Goal: Information Seeking & Learning: Learn about a topic

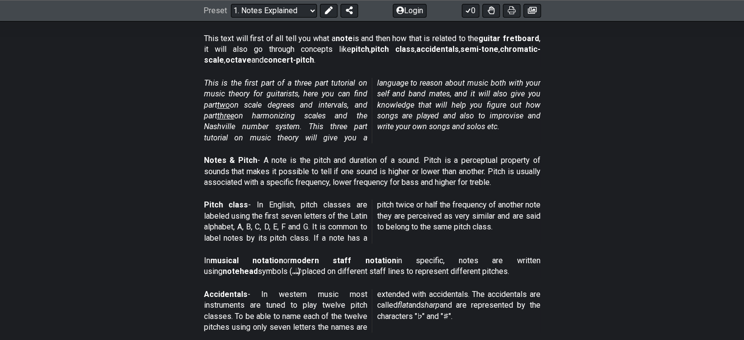
scroll to position [188, 0]
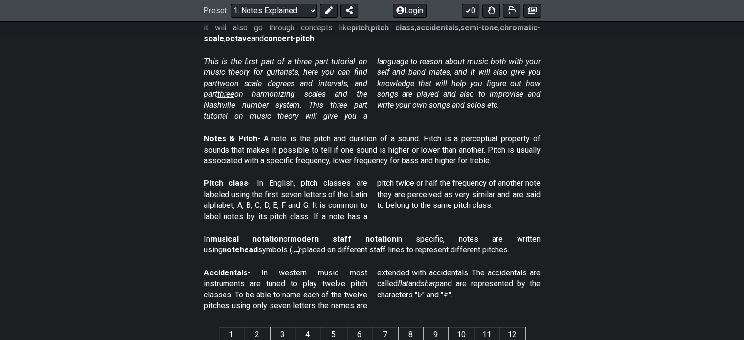
click at [468, 230] on div "In musical notation or modern staff notation in specific, notes are written usi…" at bounding box center [372, 247] width 337 height 34
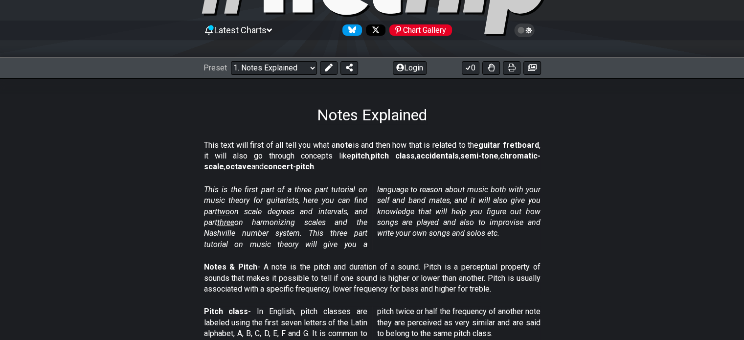
scroll to position [0, 0]
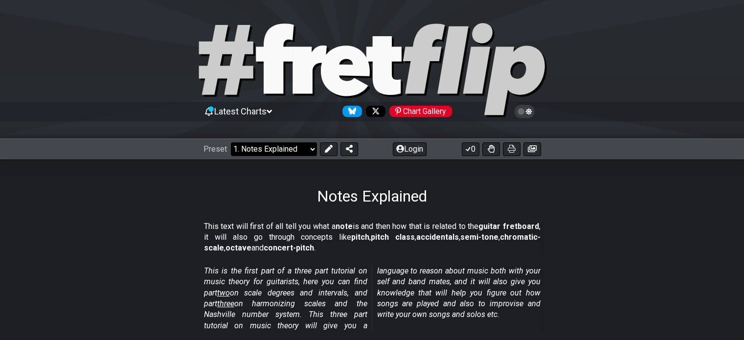
click at [307, 150] on select "Welcome to #fretflip! Initial Preset Custom Preset Minor Pentatonic Major Penta…" at bounding box center [274, 149] width 86 height 14
click at [444, 252] on p "This text will first of all tell you what a note is and then how that is relate…" at bounding box center [372, 237] width 337 height 33
click at [309, 147] on select "Welcome to #fretflip! Initial Preset Custom Preset Minor Pentatonic Major Penta…" at bounding box center [274, 149] width 86 height 14
click at [231, 142] on select "Welcome to #fretflip! Initial Preset Custom Preset Minor Pentatonic Major Penta…" at bounding box center [274, 149] width 86 height 14
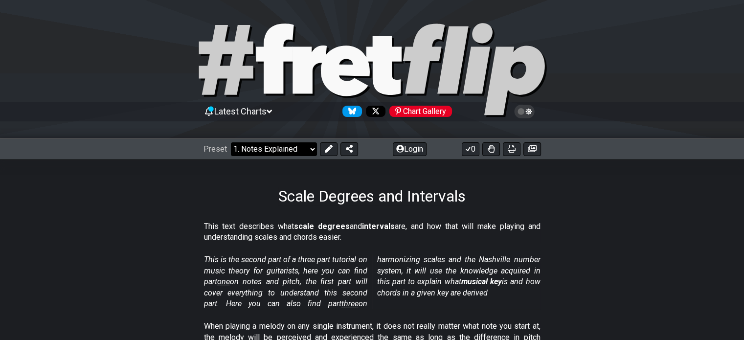
select select "/scale-degrees-and-intervals"
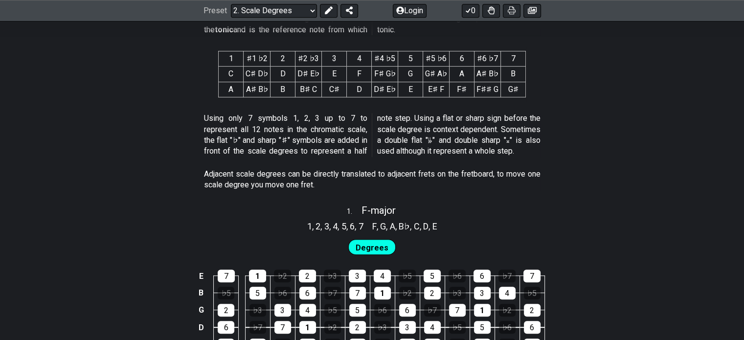
scroll to position [540, 0]
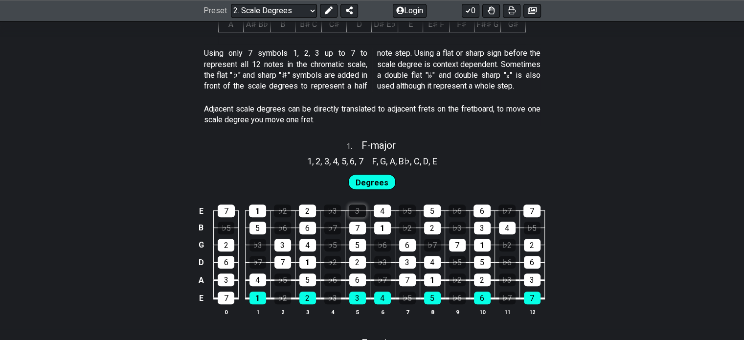
click at [354, 210] on div "3" at bounding box center [357, 210] width 17 height 13
click at [362, 229] on div "7" at bounding box center [357, 228] width 17 height 13
click at [358, 211] on div "3" at bounding box center [357, 210] width 17 height 13
click at [358, 227] on div "7" at bounding box center [357, 228] width 17 height 13
click at [402, 214] on div "♭5" at bounding box center [407, 210] width 17 height 13
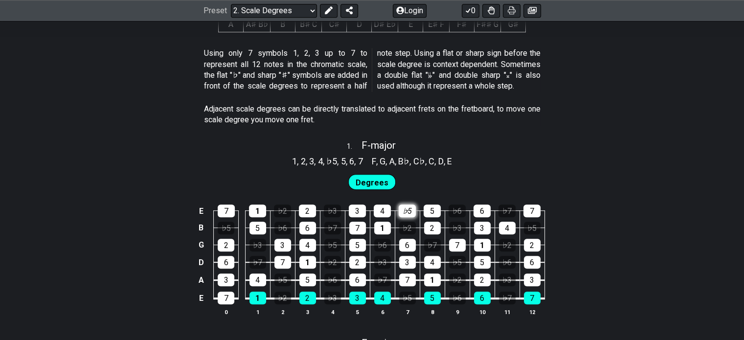
click at [406, 211] on div "♭5" at bounding box center [407, 210] width 17 height 13
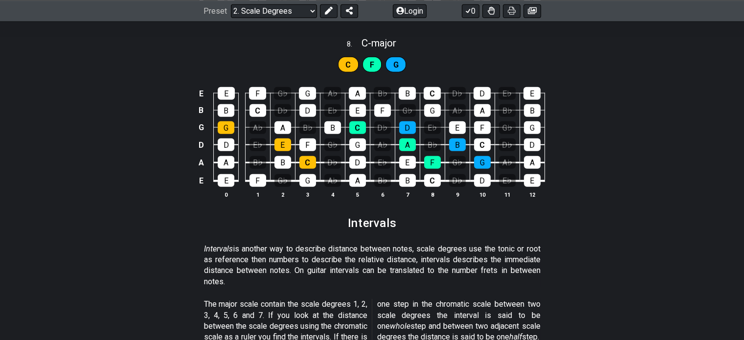
scroll to position [2336, 0]
